Goal: Obtain resource: Obtain resource

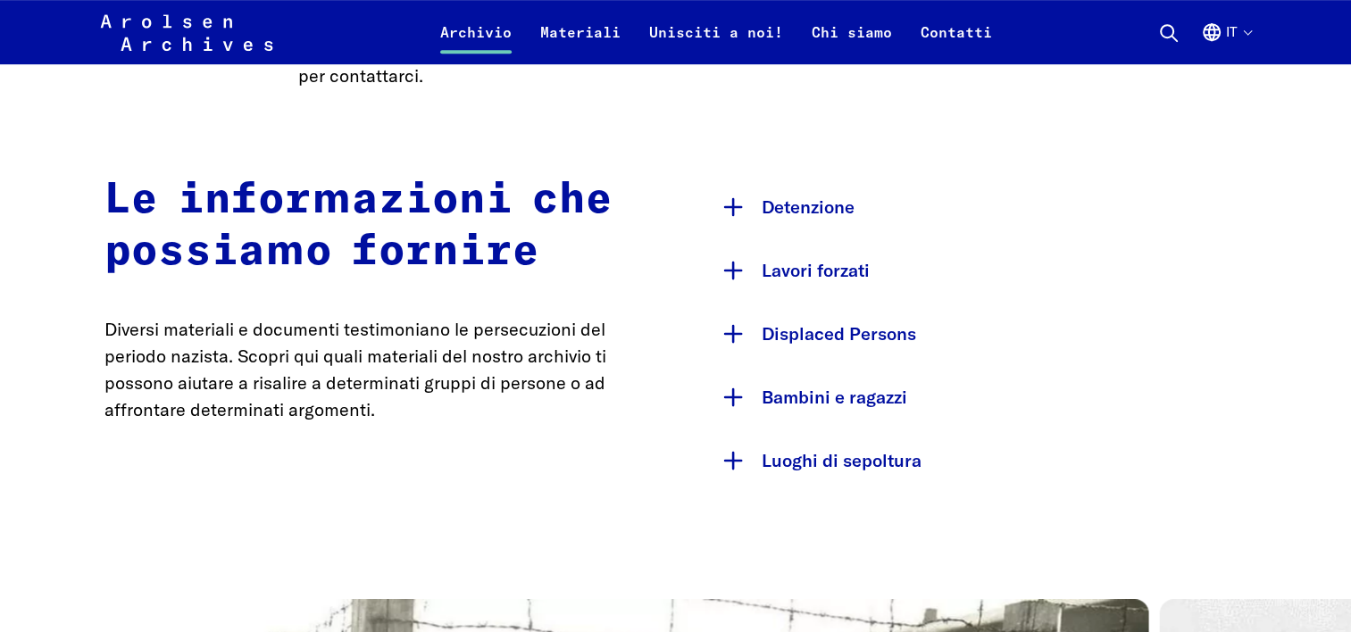
scroll to position [893, 0]
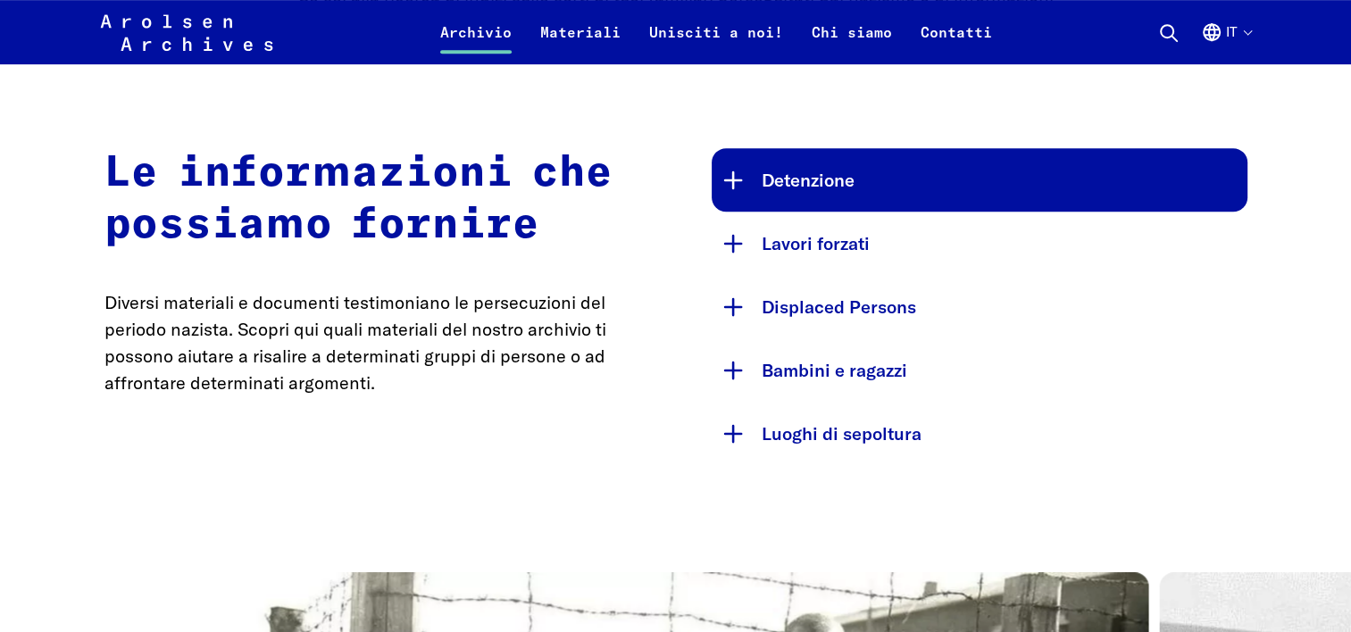
click at [721, 180] on button "Detenzione" at bounding box center [980, 179] width 536 height 63
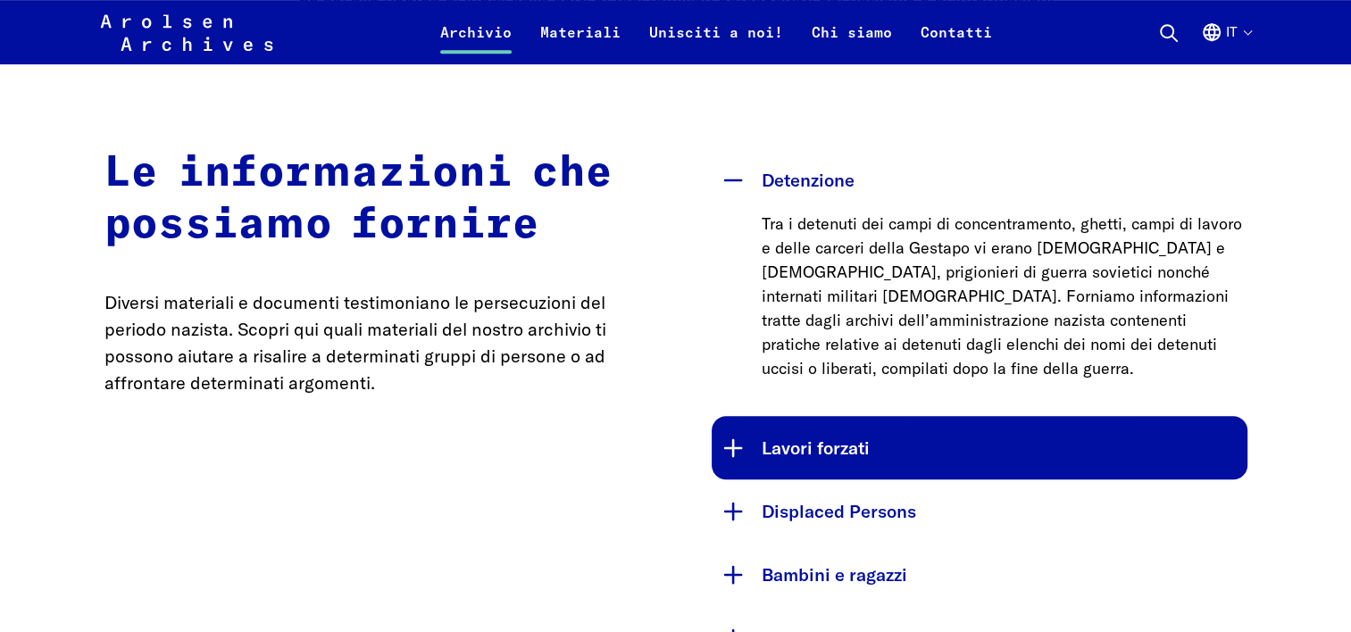
click at [735, 417] on button "Lavori forzati" at bounding box center [980, 447] width 536 height 63
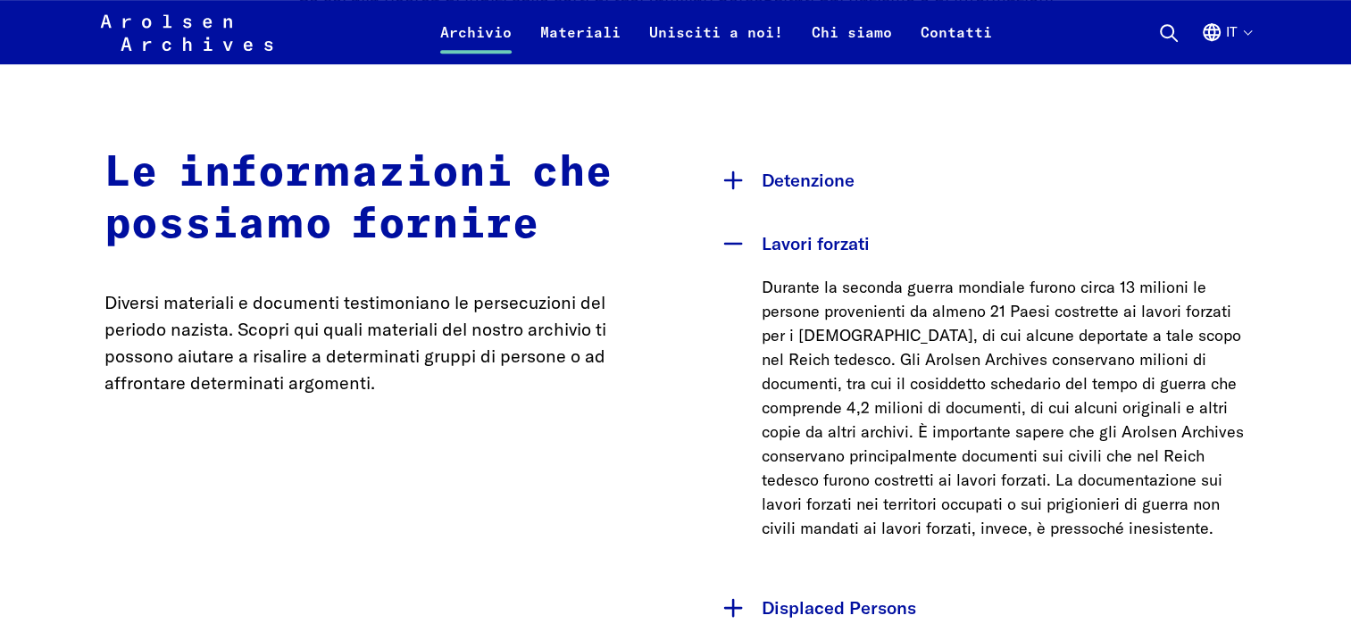
click at [738, 253] on button "Lavori forzati" at bounding box center [980, 243] width 536 height 63
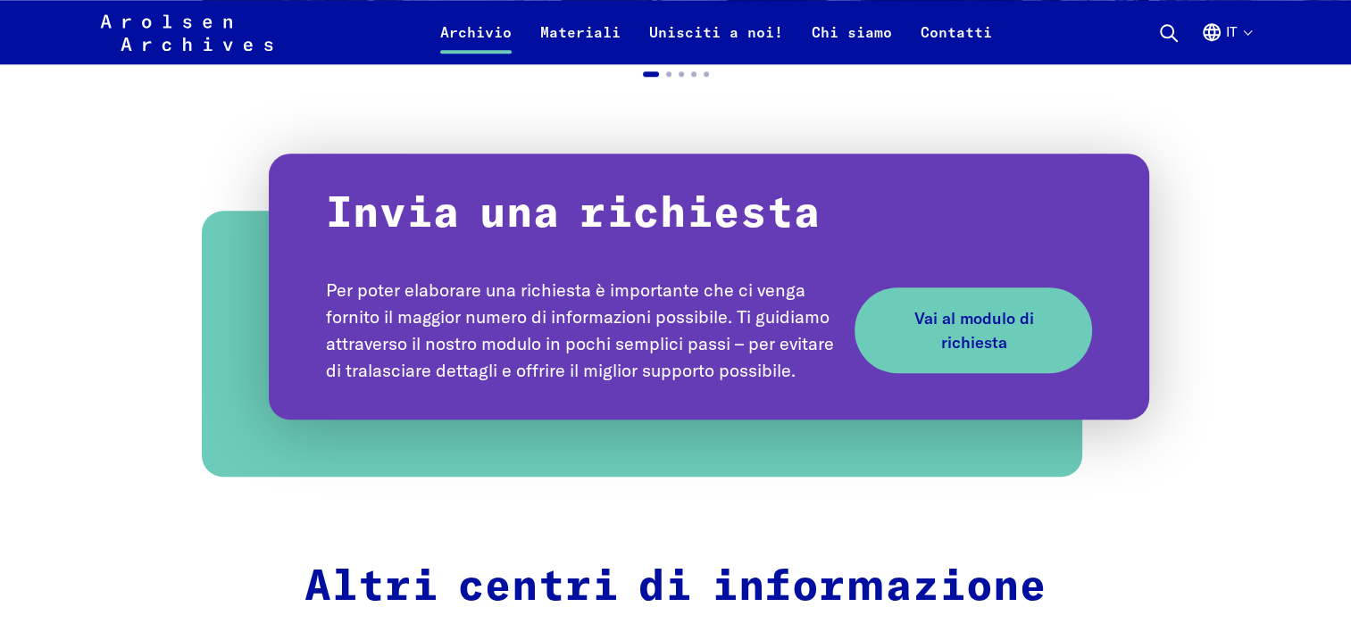
scroll to position [1965, 0]
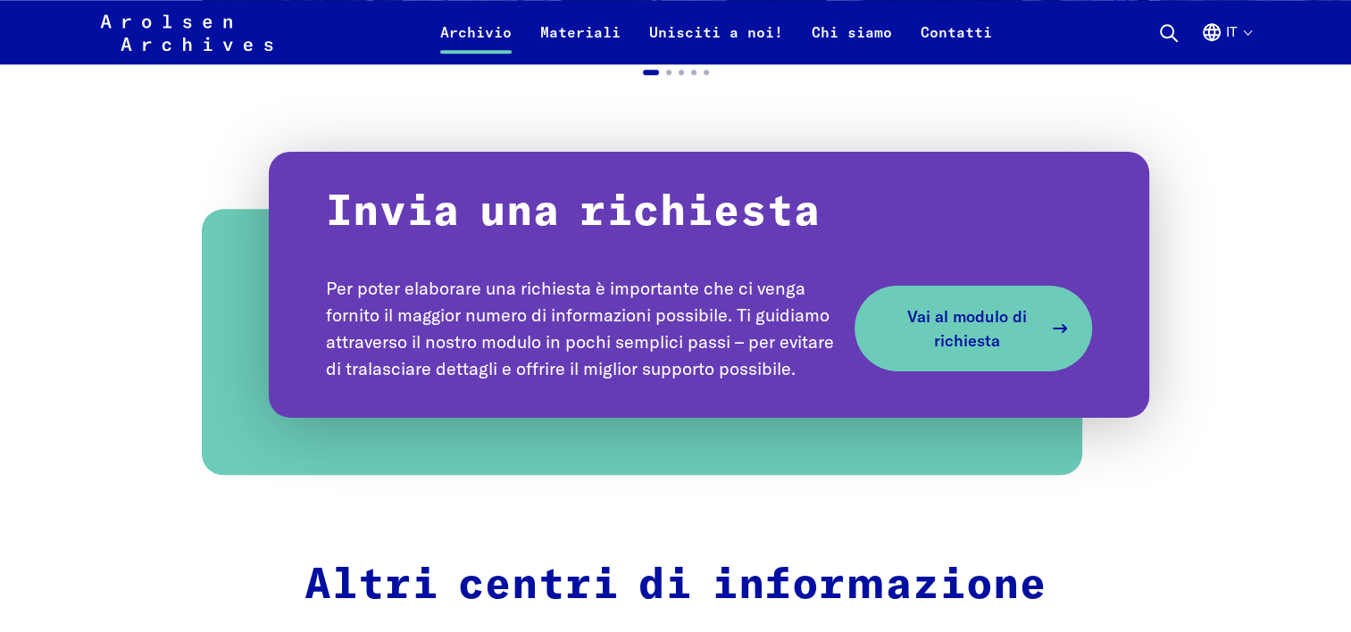
click at [1011, 299] on link "Vai al modulo di richiesta" at bounding box center [974, 328] width 238 height 86
